Goal: Task Accomplishment & Management: Use online tool/utility

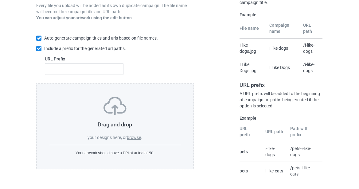
scroll to position [119, 0]
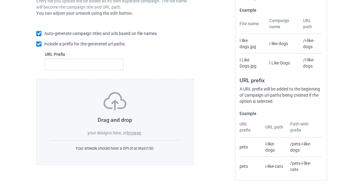
click at [132, 131] on label "browse" at bounding box center [134, 133] width 14 height 5
click at [0, 0] on input "browse" at bounding box center [0, 0] width 0 height 0
click at [134, 133] on label "browse" at bounding box center [134, 133] width 14 height 5
click at [0, 0] on input "browse" at bounding box center [0, 0] width 0 height 0
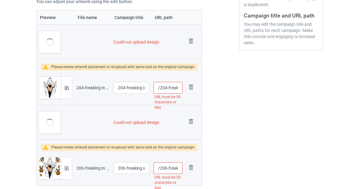
scroll to position [179, 0]
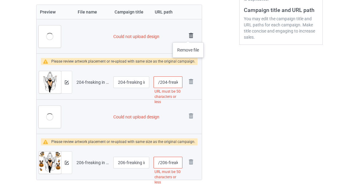
click at [188, 36] on img at bounding box center [191, 35] width 9 height 9
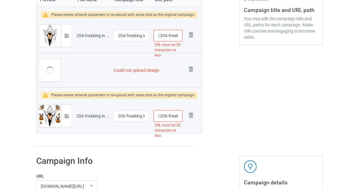
scroll to position [167, 0]
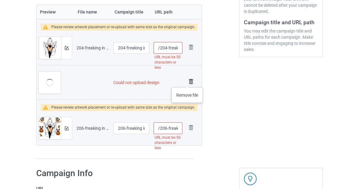
click at [187, 81] on img at bounding box center [191, 81] width 9 height 9
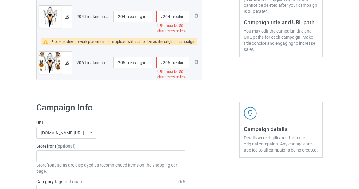
scroll to position [136, 0]
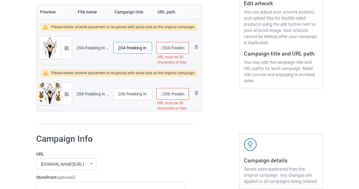
click at [129, 49] on input "204-freaking in the sheet-black crow-halloween-tshirt-tee-shirt-sweatshirt-crew…" at bounding box center [132, 48] width 39 height 12
paste input "LIMITED"
type input "LIMITED"
click at [127, 95] on input "206-freaking in the sheet-halloween bulldog-tshirt-tee-shirt-sweatshirt-crewnec…" at bounding box center [132, 94] width 39 height 12
paste input "LIMITED"
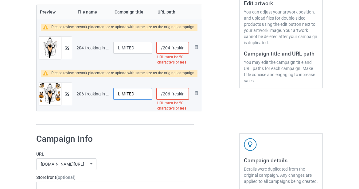
type input "LIMITED"
drag, startPoint x: 181, startPoint y: 49, endPoint x: 196, endPoint y: 48, distance: 14.5
click at [196, 48] on tr "Preview and edit artwork 204-freaking in the sheet-black crow-halloween-tshirt-…" at bounding box center [119, 48] width 165 height 34
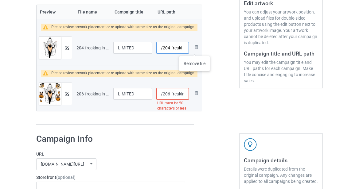
scroll to position [0, 0]
type input "/204-freaki"
drag, startPoint x: 182, startPoint y: 93, endPoint x: 192, endPoint y: 94, distance: 10.5
click at [195, 95] on tr "Preview and edit artwork 206-freaking in the sheet-halloween bulldog-tshirt-tee…" at bounding box center [119, 94] width 165 height 34
drag, startPoint x: 181, startPoint y: 94, endPoint x: 198, endPoint y: 92, distance: 17.6
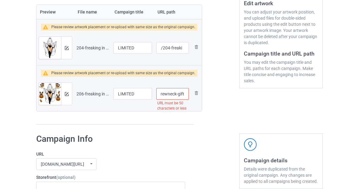
click at [198, 92] on div "Campaign to duplicate LIMITED EDITION Original Artwork 3111x3308 @ 223 DPI PNG …" at bounding box center [179, 18] width 295 height 222
type input "/206-freaking-i"
click at [216, 117] on div at bounding box center [216, 18] width 37 height 222
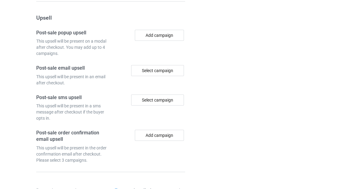
scroll to position [679, 0]
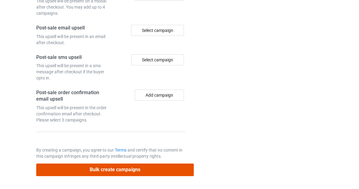
click at [98, 167] on button "Bulk create campaigns" at bounding box center [115, 170] width 158 height 13
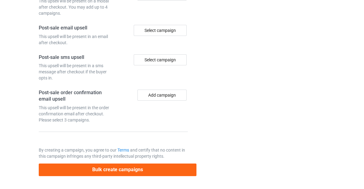
scroll to position [0, 0]
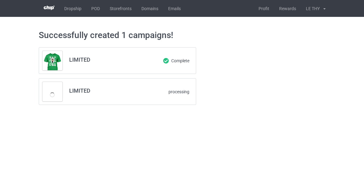
click at [246, 80] on div "LIMITED Complete LIMITED processing" at bounding box center [181, 76] width 295 height 66
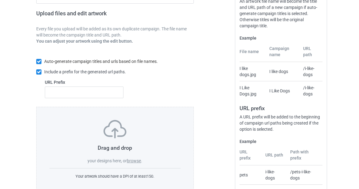
scroll to position [119, 0]
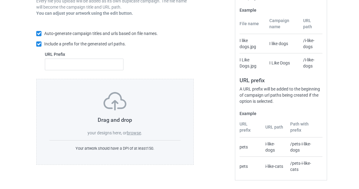
click at [136, 131] on label "browse" at bounding box center [134, 133] width 14 height 5
click at [0, 0] on input "browse" at bounding box center [0, 0] width 0 height 0
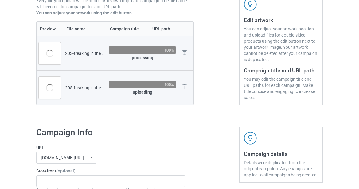
click at [211, 74] on div at bounding box center [216, 23] width 37 height 199
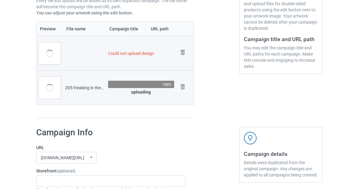
scroll to position [162, 0]
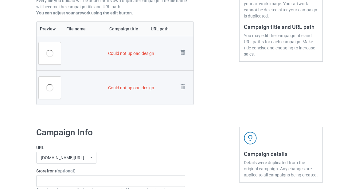
click at [134, 55] on td "Could not upload design" at bounding box center [141, 53] width 70 height 34
click at [183, 52] on img at bounding box center [183, 52] width 9 height 9
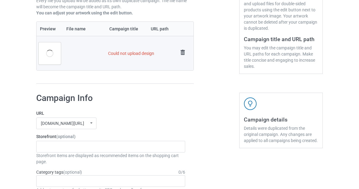
click at [183, 53] on img at bounding box center [183, 52] width 9 height 9
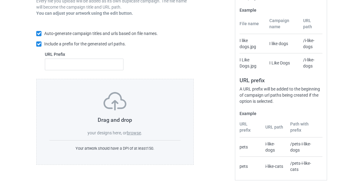
scroll to position [119, 0]
click at [128, 132] on label "browse" at bounding box center [134, 133] width 14 height 5
click at [0, 0] on input "browse" at bounding box center [0, 0] width 0 height 0
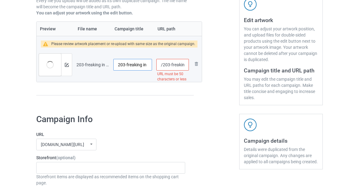
click at [140, 65] on input "203-freaking in the sheet-pumpkin-halloween-tshirt-tee-shirt-sweatshirt-crewnec…" at bounding box center [132, 65] width 39 height 12
paste input "LIMITED"
type input "LIMITED"
drag, startPoint x: 180, startPoint y: 65, endPoint x: 177, endPoint y: 65, distance: 3.8
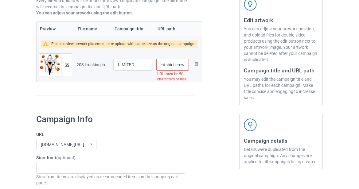
click at [177, 65] on input "/203-freaking-in-the-sheet-pumpkin-halloween-tshirt-tee-shirt-sweatshirt-crewne…" at bounding box center [172, 65] width 33 height 12
type input "/203-freakirt-crewneck-gift-fixed"
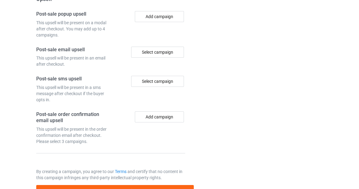
scroll to position [643, 0]
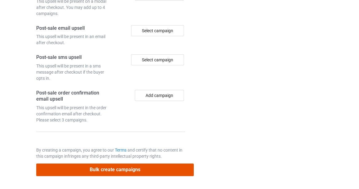
click at [101, 172] on button "Bulk create campaigns" at bounding box center [115, 170] width 158 height 13
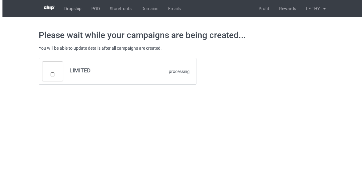
scroll to position [0, 0]
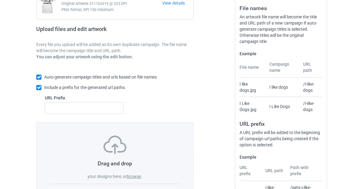
scroll to position [119, 0]
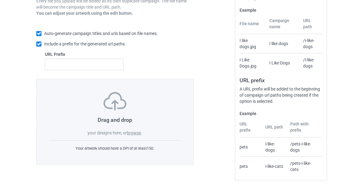
click at [137, 134] on label "browse" at bounding box center [134, 133] width 14 height 5
click at [0, 0] on input "browse" at bounding box center [0, 0] width 0 height 0
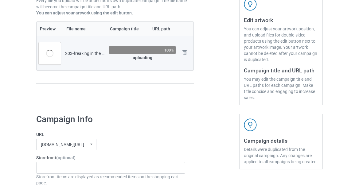
scroll to position [150, 0]
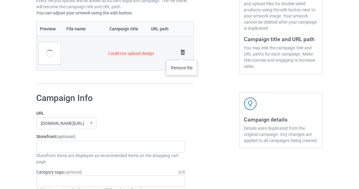
click at [182, 54] on img at bounding box center [183, 52] width 9 height 9
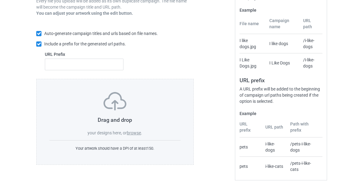
scroll to position [119, 0]
click at [134, 134] on label "browse" at bounding box center [134, 133] width 14 height 5
click at [0, 0] on input "browse" at bounding box center [0, 0] width 0 height 0
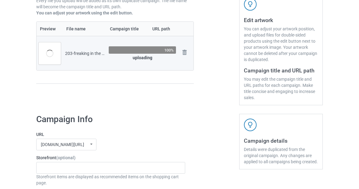
scroll to position [150, 0]
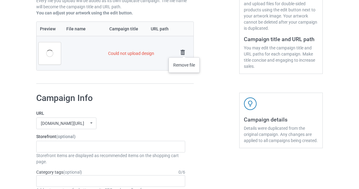
click at [184, 51] on img at bounding box center [183, 52] width 9 height 9
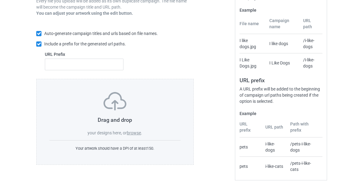
scroll to position [119, 0]
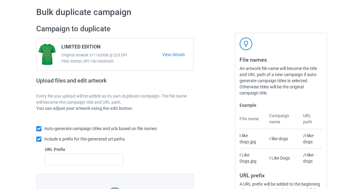
scroll to position [98, 0]
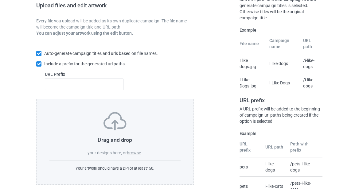
click at [137, 154] on label "browse" at bounding box center [134, 153] width 14 height 5
click at [0, 0] on input "browse" at bounding box center [0, 0] width 0 height 0
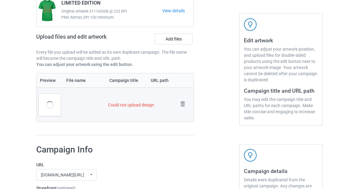
scroll to position [130, 0]
